Goal: Download file/media

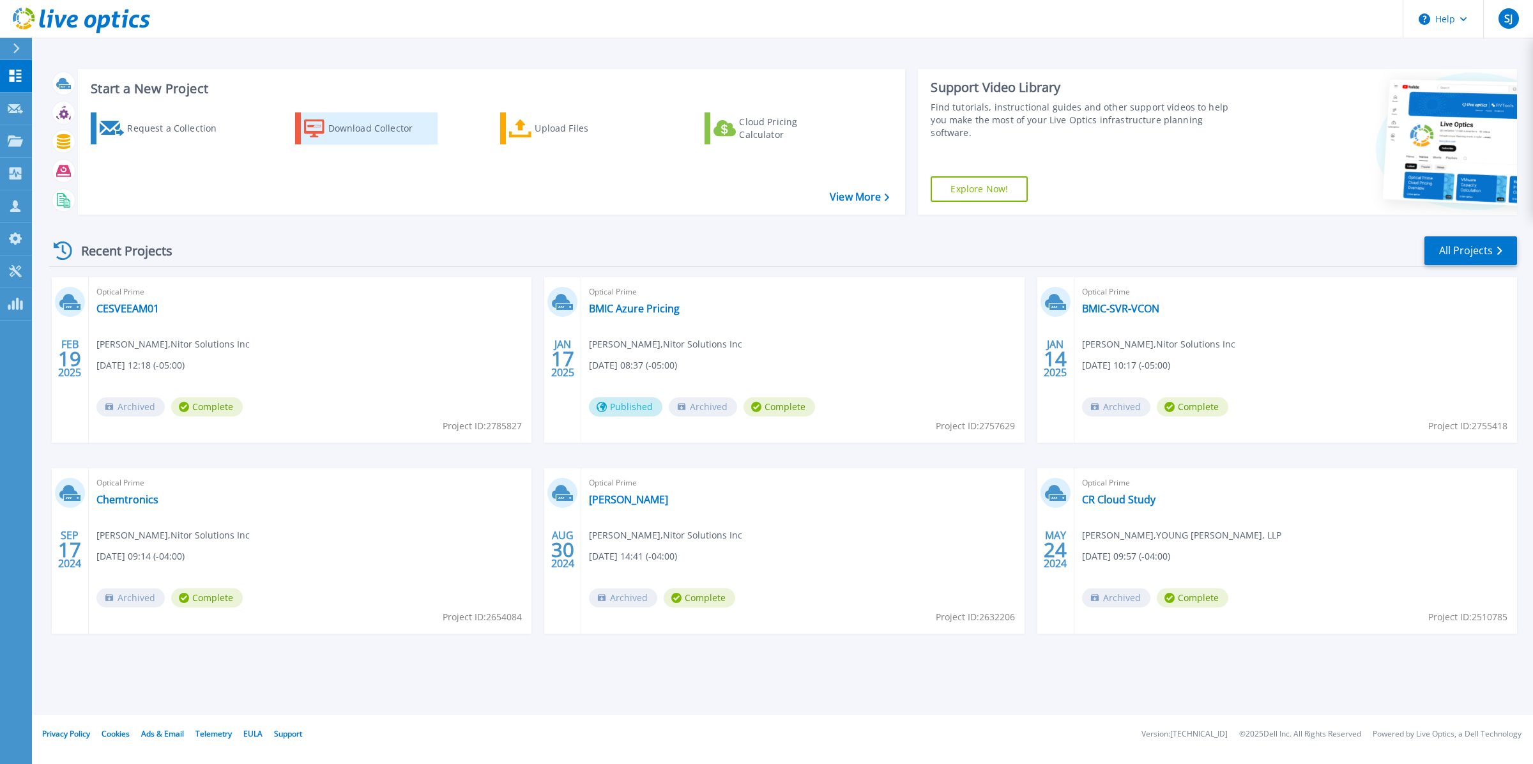
click at [367, 128] on div "Download Collector" at bounding box center [379, 129] width 102 height 26
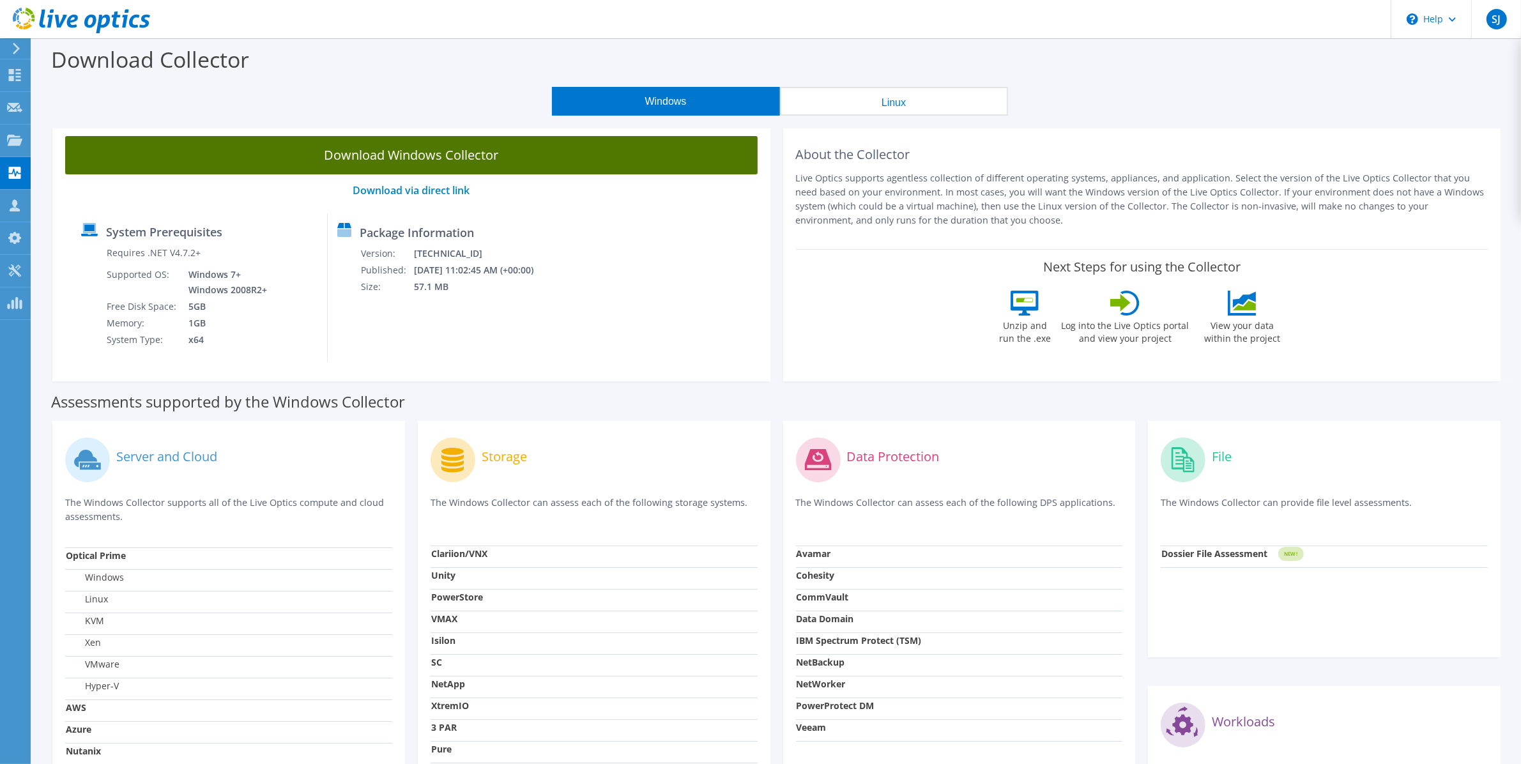
click at [396, 161] on link "Download Windows Collector" at bounding box center [411, 155] width 692 height 38
